Goal: Information Seeking & Learning: Learn about a topic

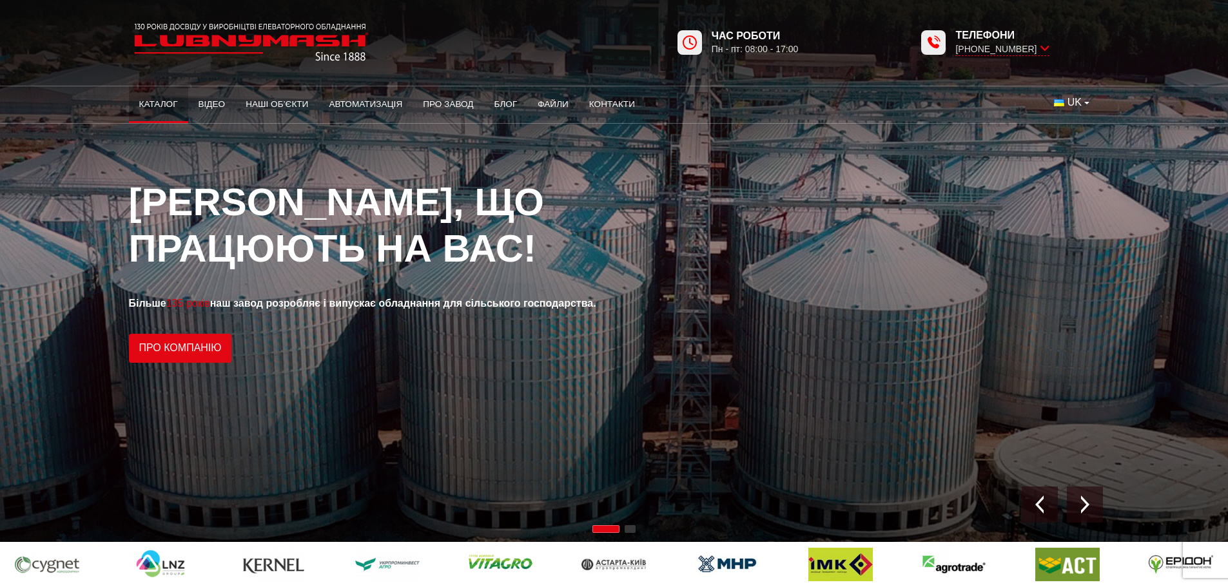
click at [144, 102] on link "Каталог" at bounding box center [158, 104] width 59 height 28
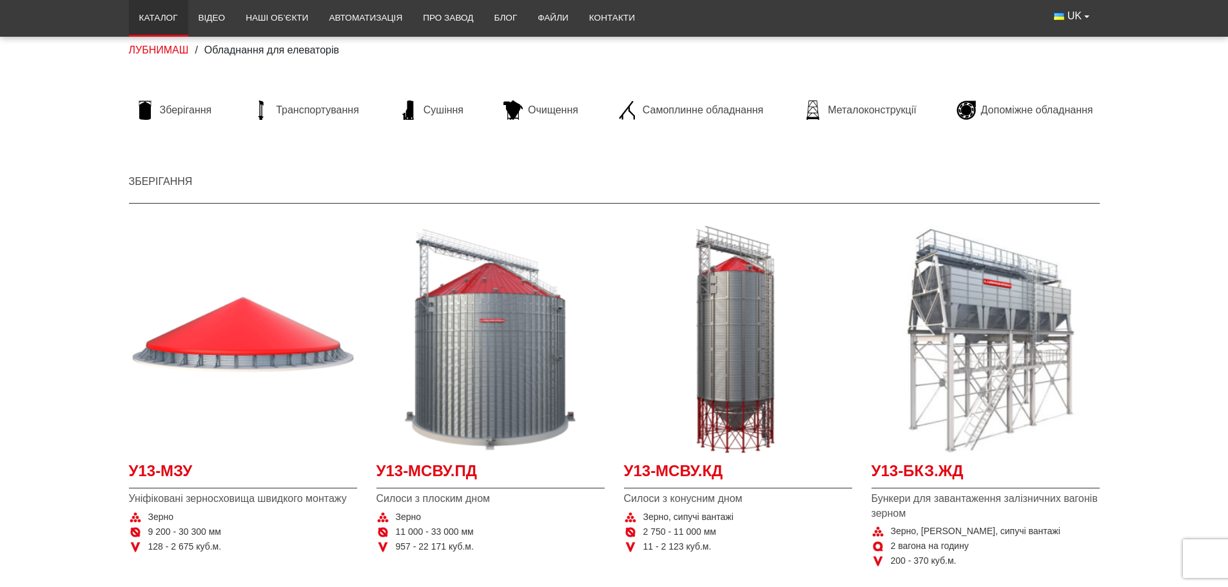
scroll to position [129, 0]
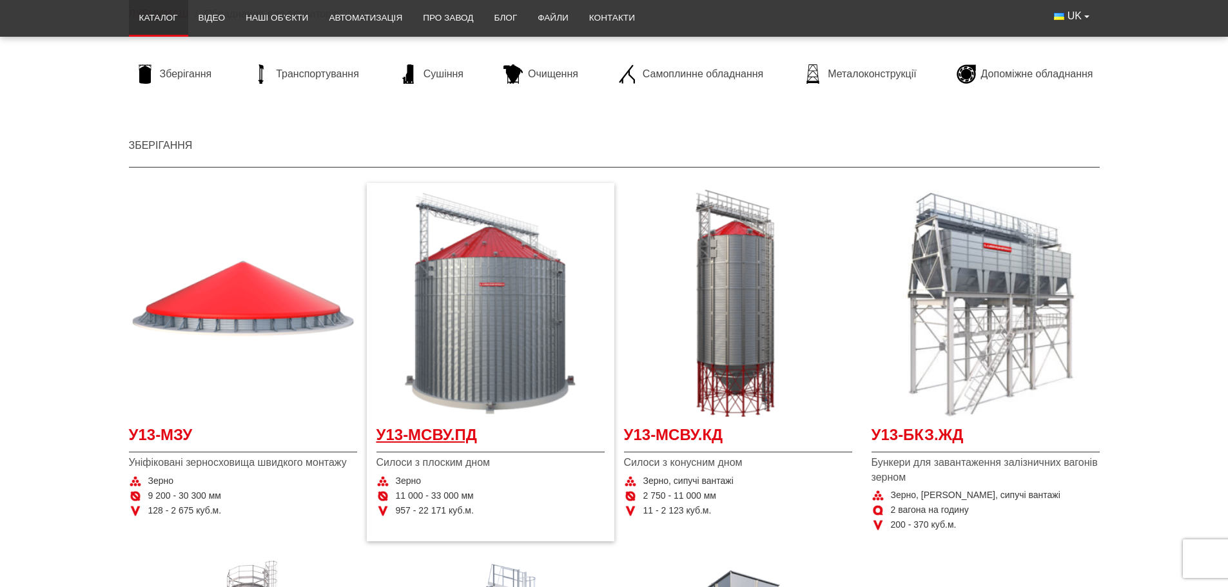
click at [461, 439] on span "У13-МСВУ.ПД" at bounding box center [490, 438] width 228 height 29
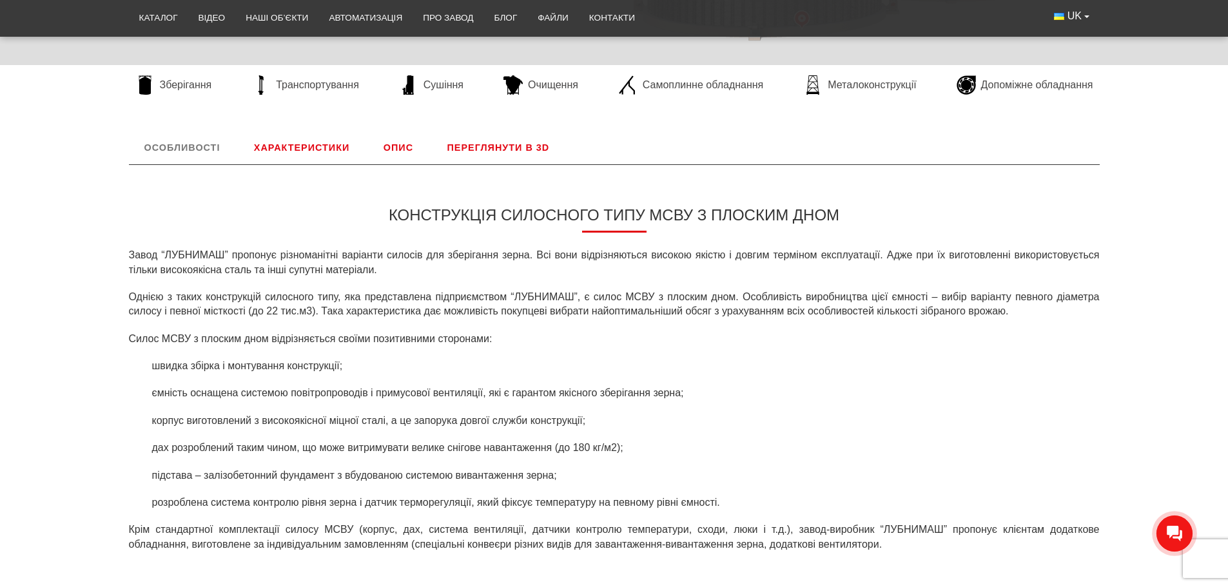
click at [309, 151] on link "Характеристики" at bounding box center [301, 148] width 126 height 34
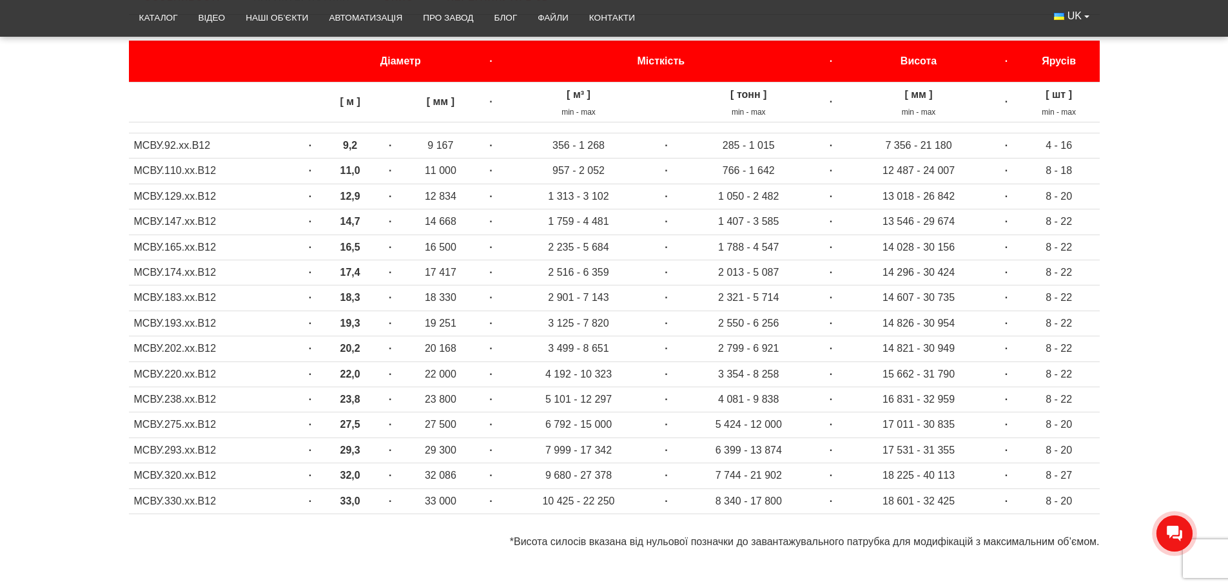
scroll to position [666, 0]
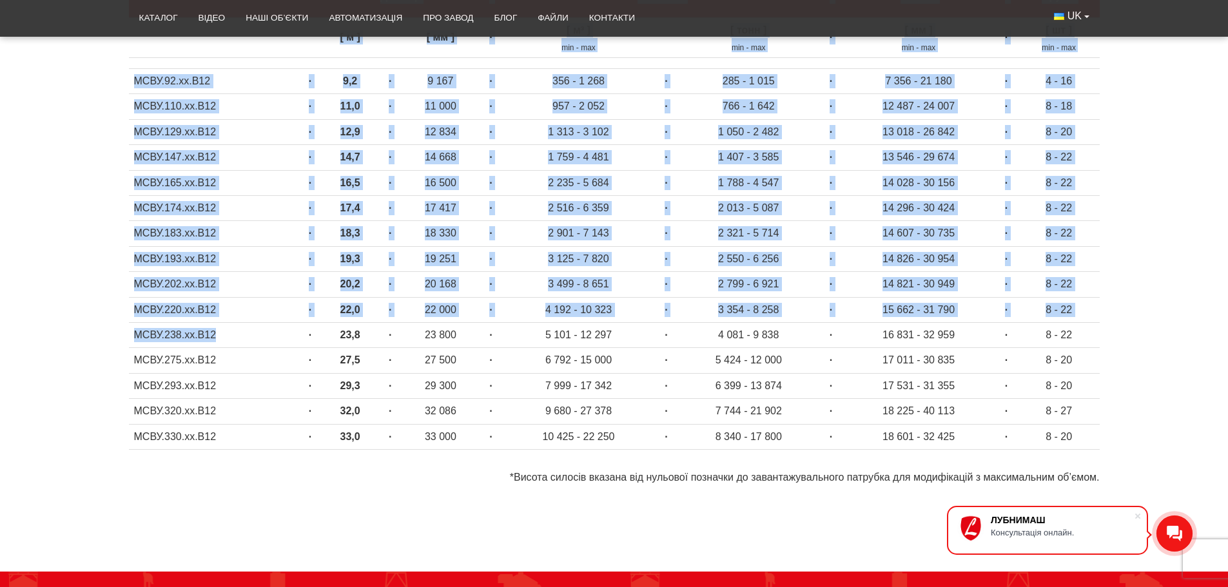
drag, startPoint x: 256, startPoint y: 336, endPoint x: 84, endPoint y: 329, distance: 172.8
click at [84, 329] on div "Особливості Конструкція силосного типу МСВУ з плоским дном Завод “ЛУБНИМАШ” про…" at bounding box center [614, 206] width 1228 height 581
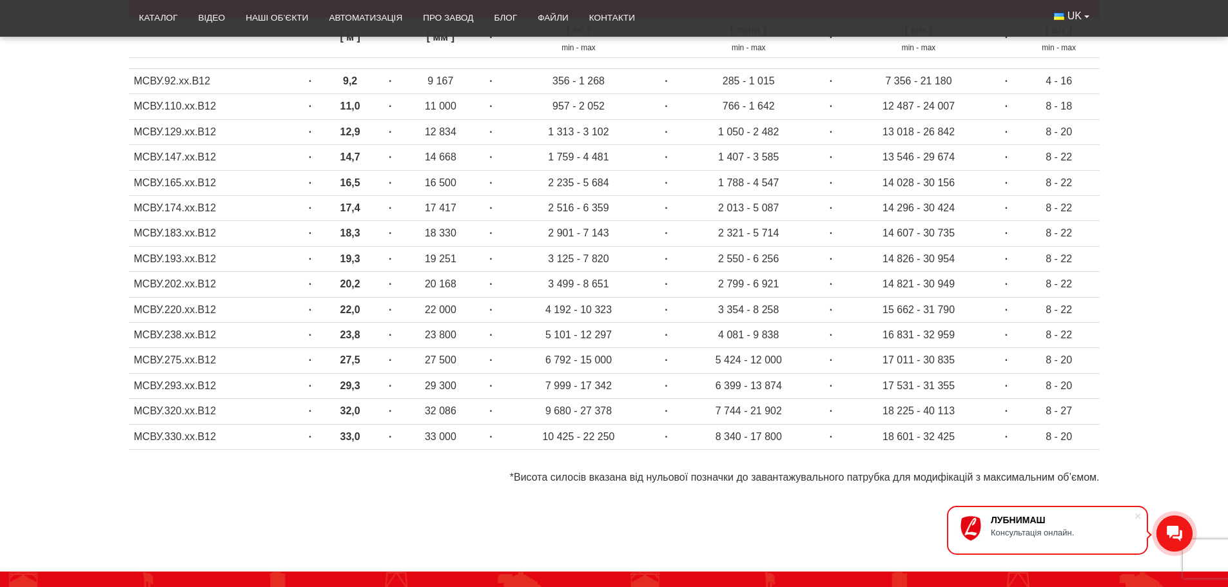
click at [84, 329] on div "Особливості Конструкція силосного типу МСВУ з плоским дном Завод “ЛУБНИМАШ” про…" at bounding box center [614, 206] width 1228 height 581
drag, startPoint x: 463, startPoint y: 338, endPoint x: 1092, endPoint y: 337, distance: 628.3
click at [1092, 337] on tr "МСВУ.238.хх.В12 · 23,8 · 23 800 · 5 101 - 12 297 · 4 081 - 9 838 · 16 831 - 32 …" at bounding box center [614, 334] width 970 height 25
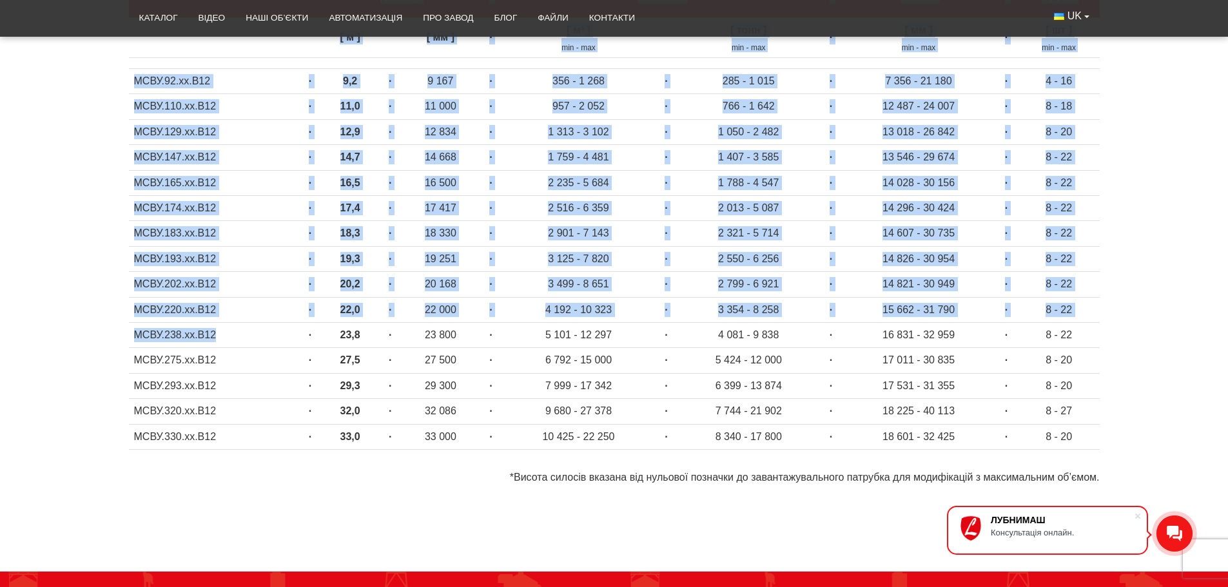
drag, startPoint x: 231, startPoint y: 332, endPoint x: 104, endPoint y: 333, distance: 127.6
click at [104, 333] on div "Особливості Конструкція силосного типу МСВУ з плоским дном Завод “ЛУБНИМАШ” про…" at bounding box center [614, 206] width 1228 height 581
click at [171, 343] on td "МСВУ.238.хх.В12" at bounding box center [213, 334] width 169 height 25
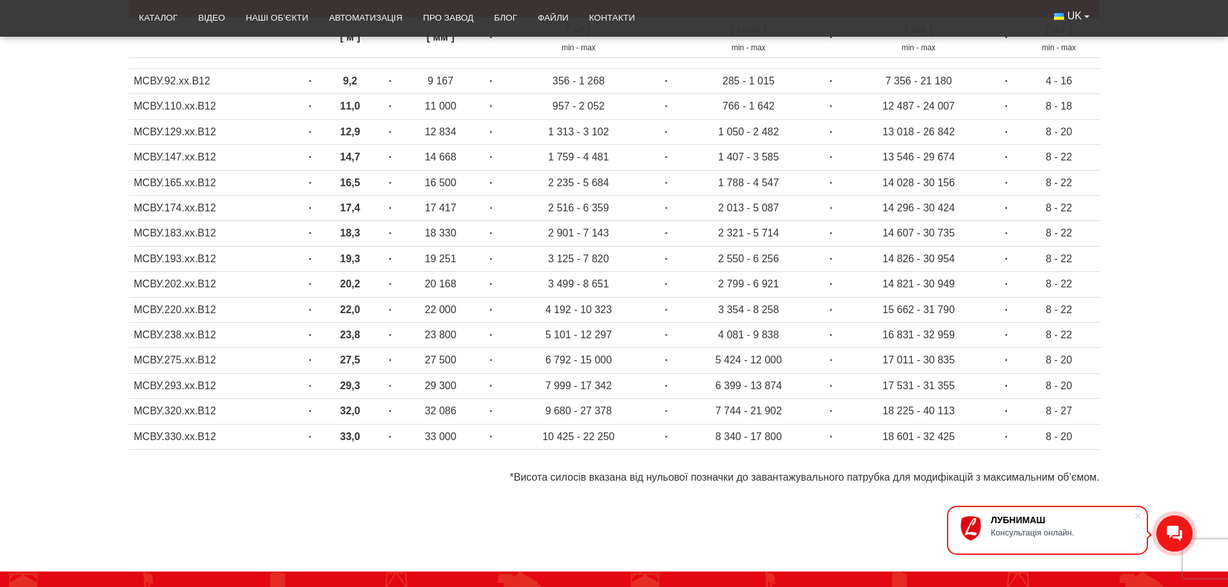
click at [241, 338] on td "МСВУ.238.хх.В12" at bounding box center [213, 334] width 169 height 25
drag, startPoint x: 241, startPoint y: 338, endPoint x: 371, endPoint y: 334, distance: 130.2
click at [371, 334] on tr "МСВУ.238.хх.В12 · 23,8 · 23 800 · 5 101 - 12 297 · 4 081 - 9 838 · 16 831 - 32 …" at bounding box center [614, 334] width 970 height 25
click at [372, 337] on td "23,8" at bounding box center [350, 334] width 56 height 25
drag, startPoint x: 372, startPoint y: 339, endPoint x: 337, endPoint y: 341, distance: 35.5
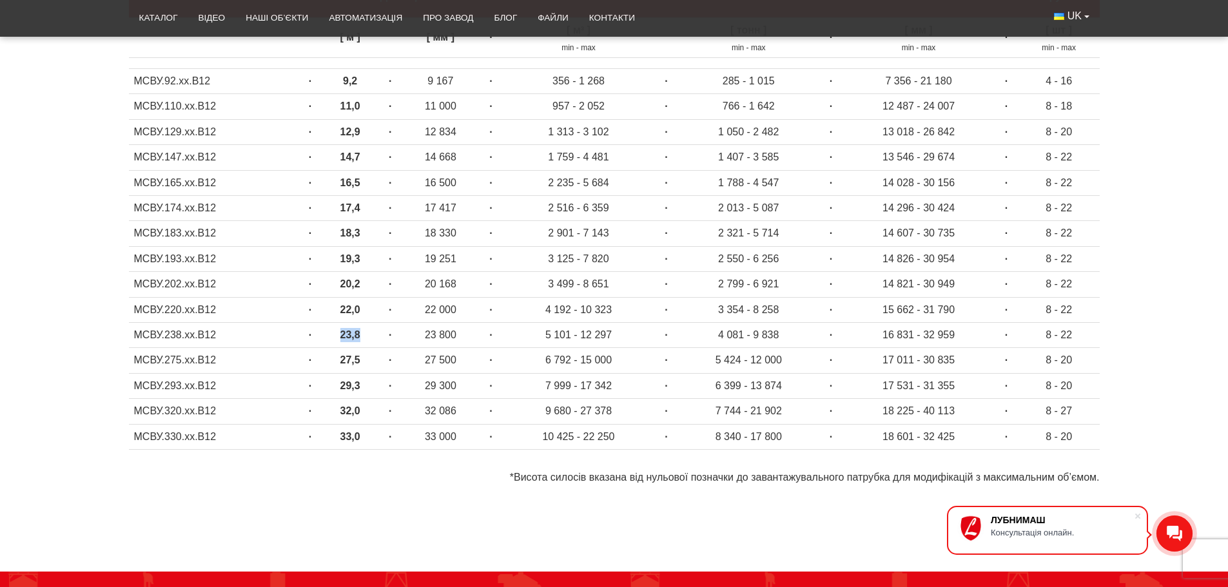
click at [337, 341] on td "23,8" at bounding box center [350, 334] width 56 height 25
click at [1135, 514] on span at bounding box center [1137, 516] width 13 height 13
